Goal: Task Accomplishment & Management: Manage account settings

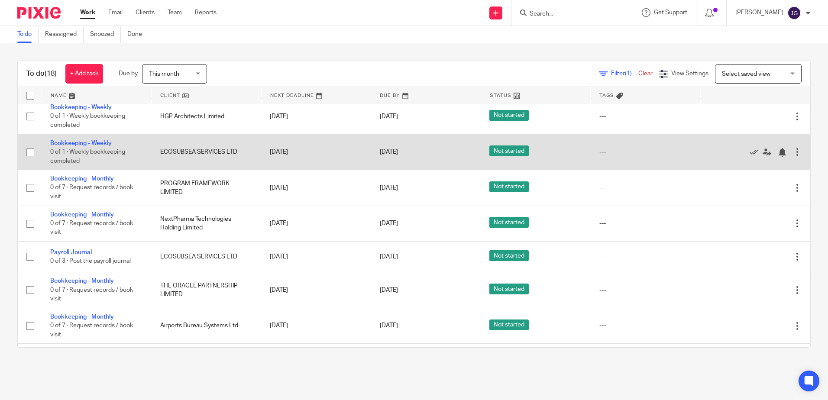
scroll to position [361, 0]
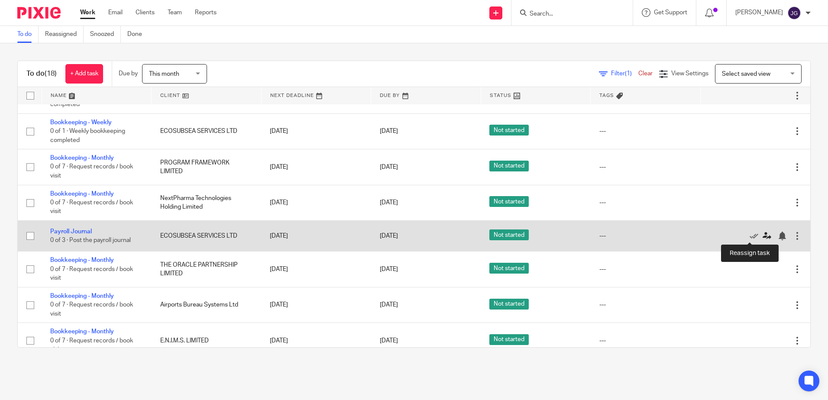
click at [763, 236] on icon at bounding box center [767, 236] width 9 height 9
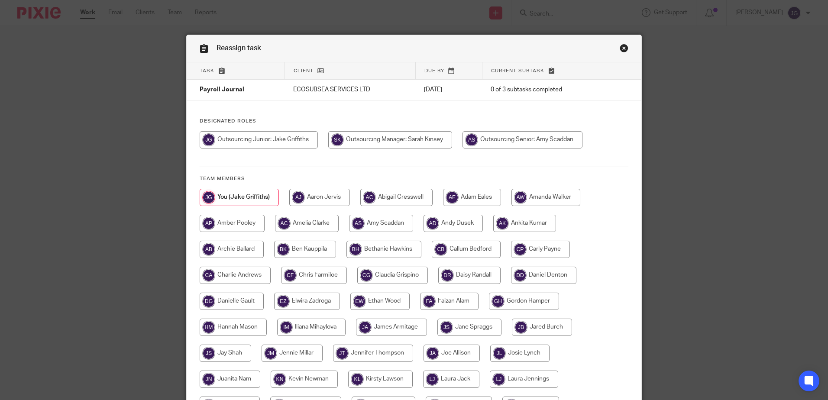
click at [497, 143] on input "radio" at bounding box center [523, 139] width 120 height 17
radio input "true"
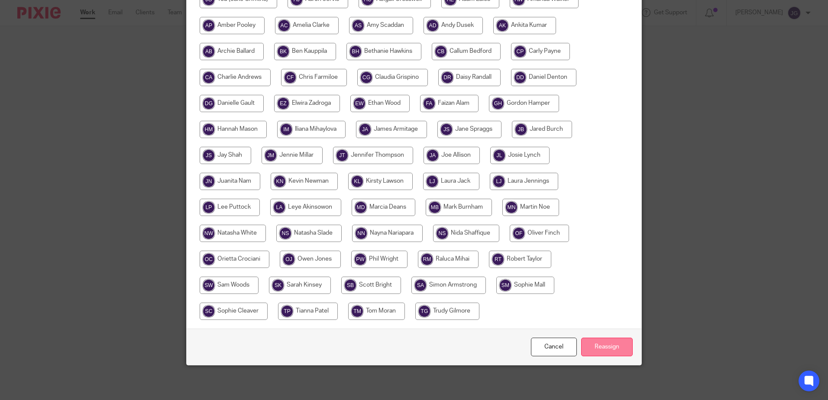
click at [595, 344] on input "Reassign" at bounding box center [607, 347] width 52 height 19
